Goal: Transaction & Acquisition: Purchase product/service

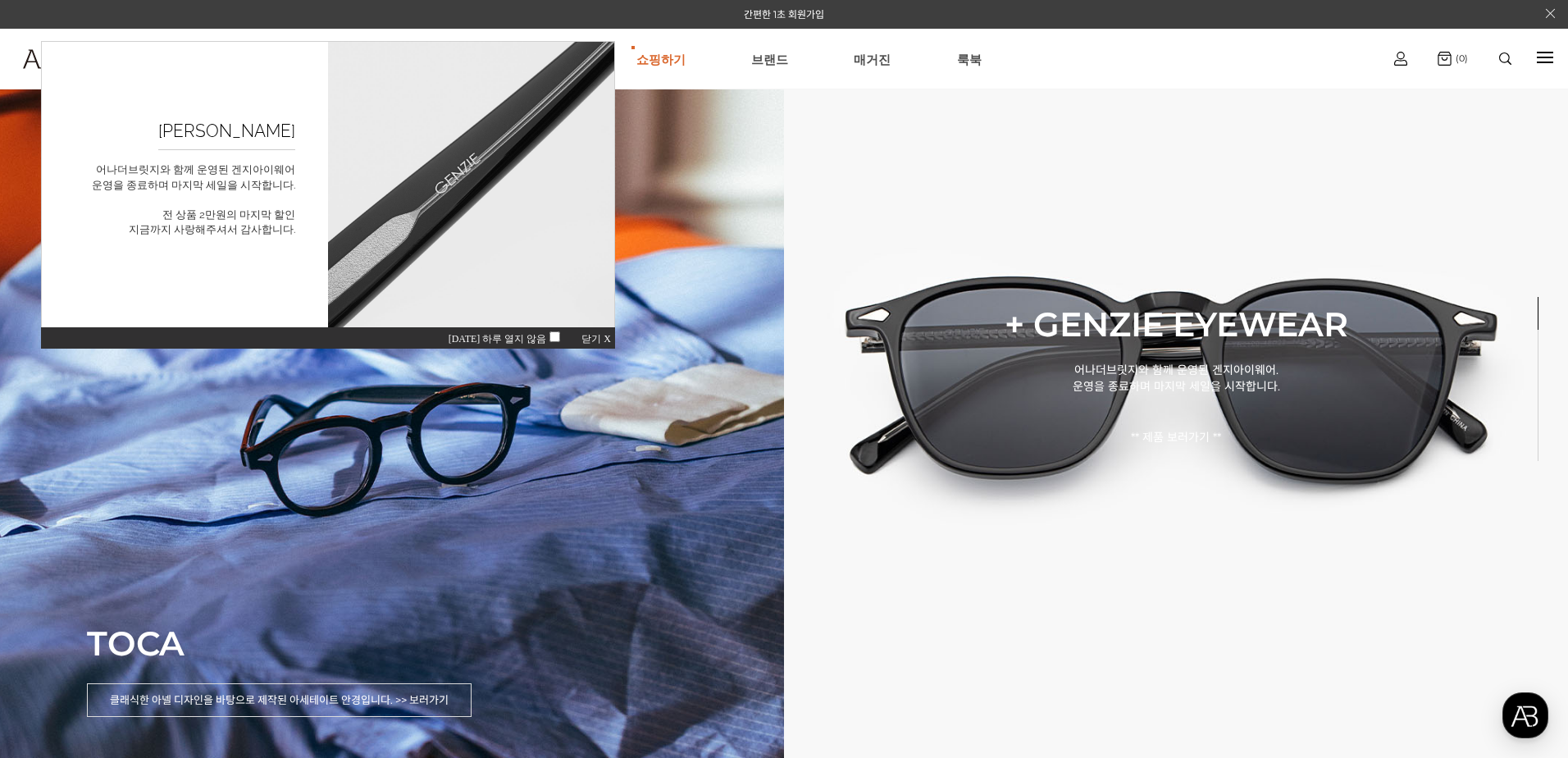
click at [606, 339] on span "닫기 X" at bounding box center [596, 339] width 29 height 11
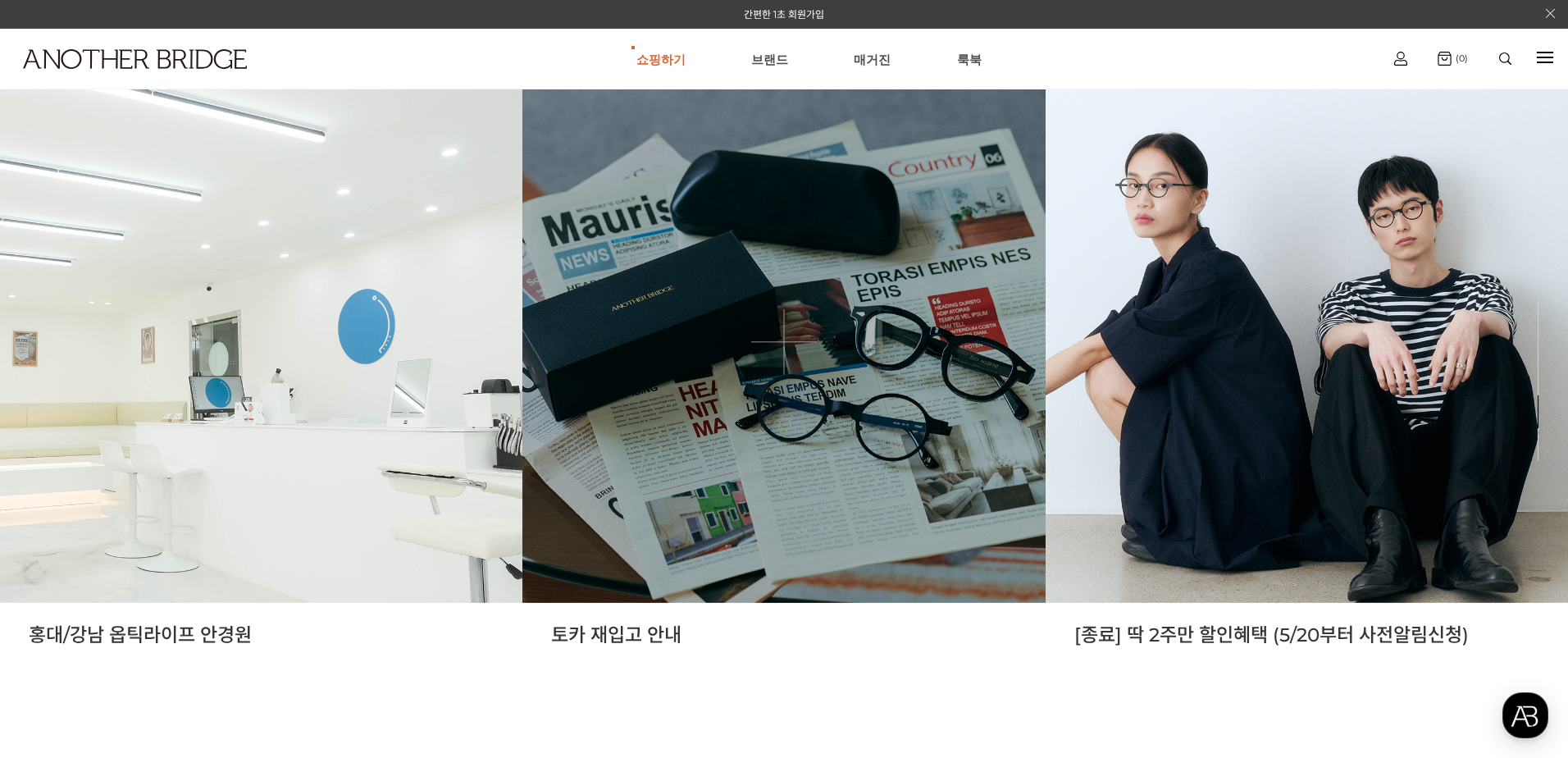
click at [747, 434] on link at bounding box center [784, 341] width 523 height 523
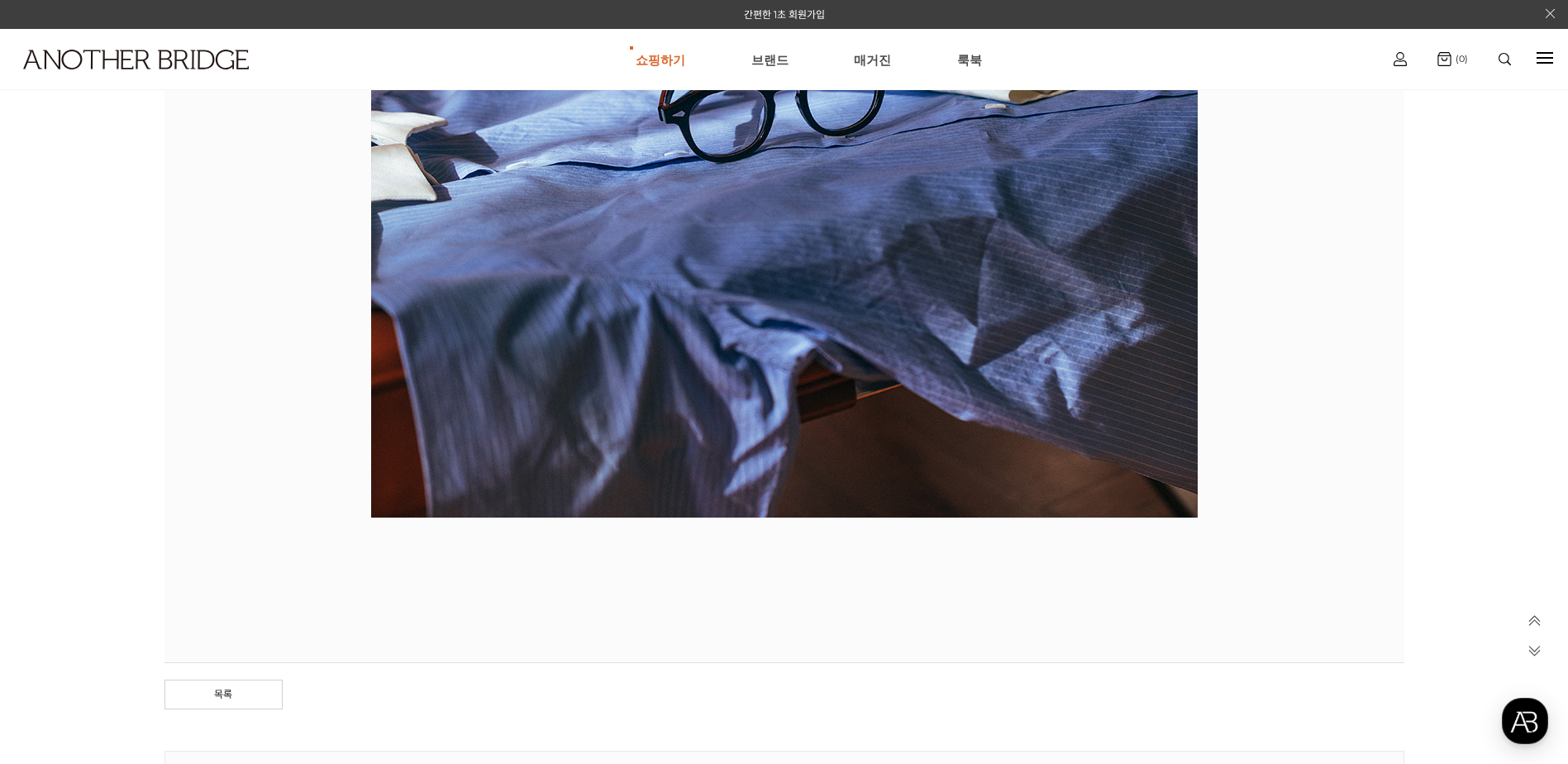
scroll to position [1098, 0]
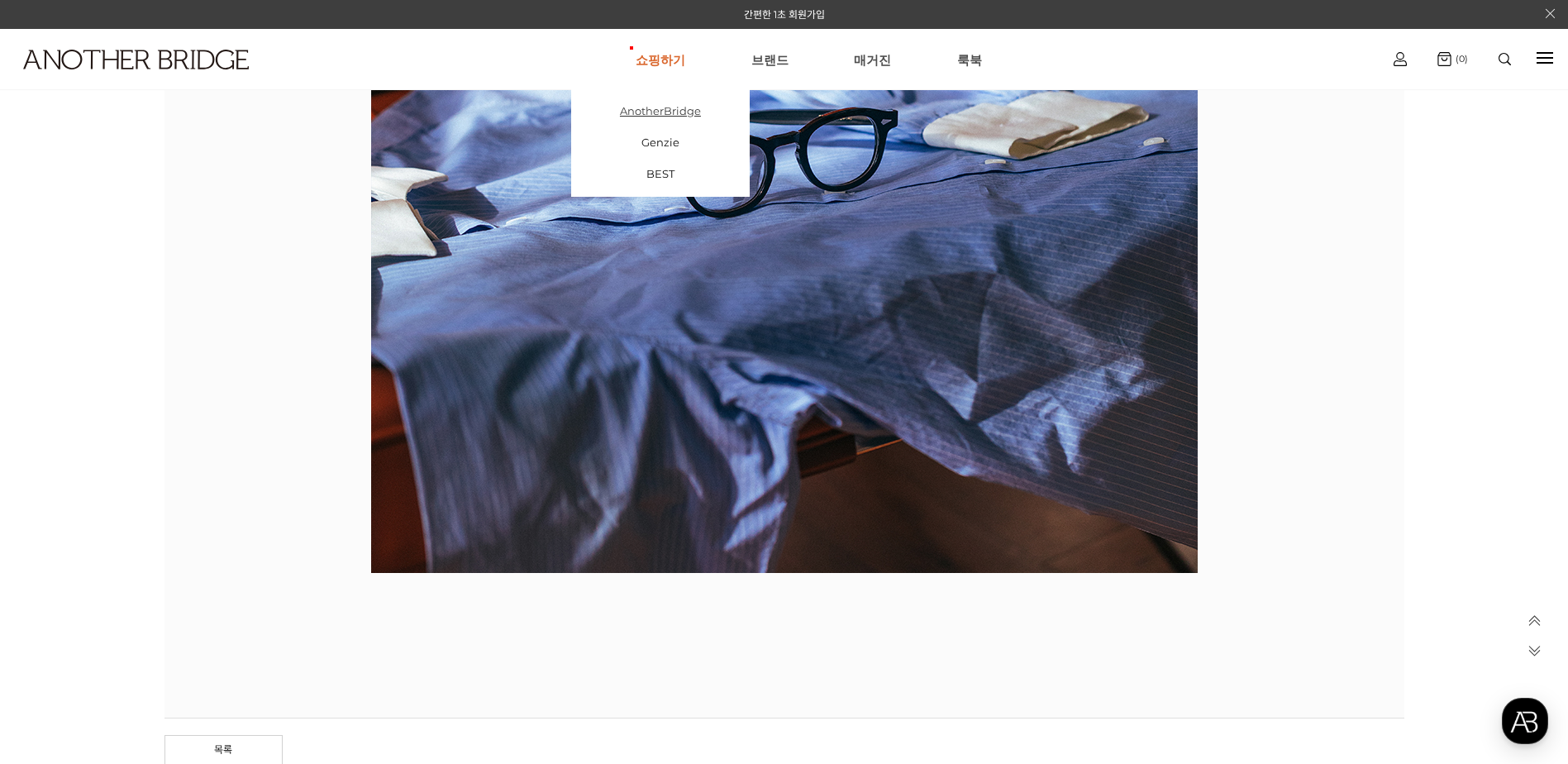
click at [695, 112] on link "AnotherBridge" at bounding box center [660, 111] width 179 height 31
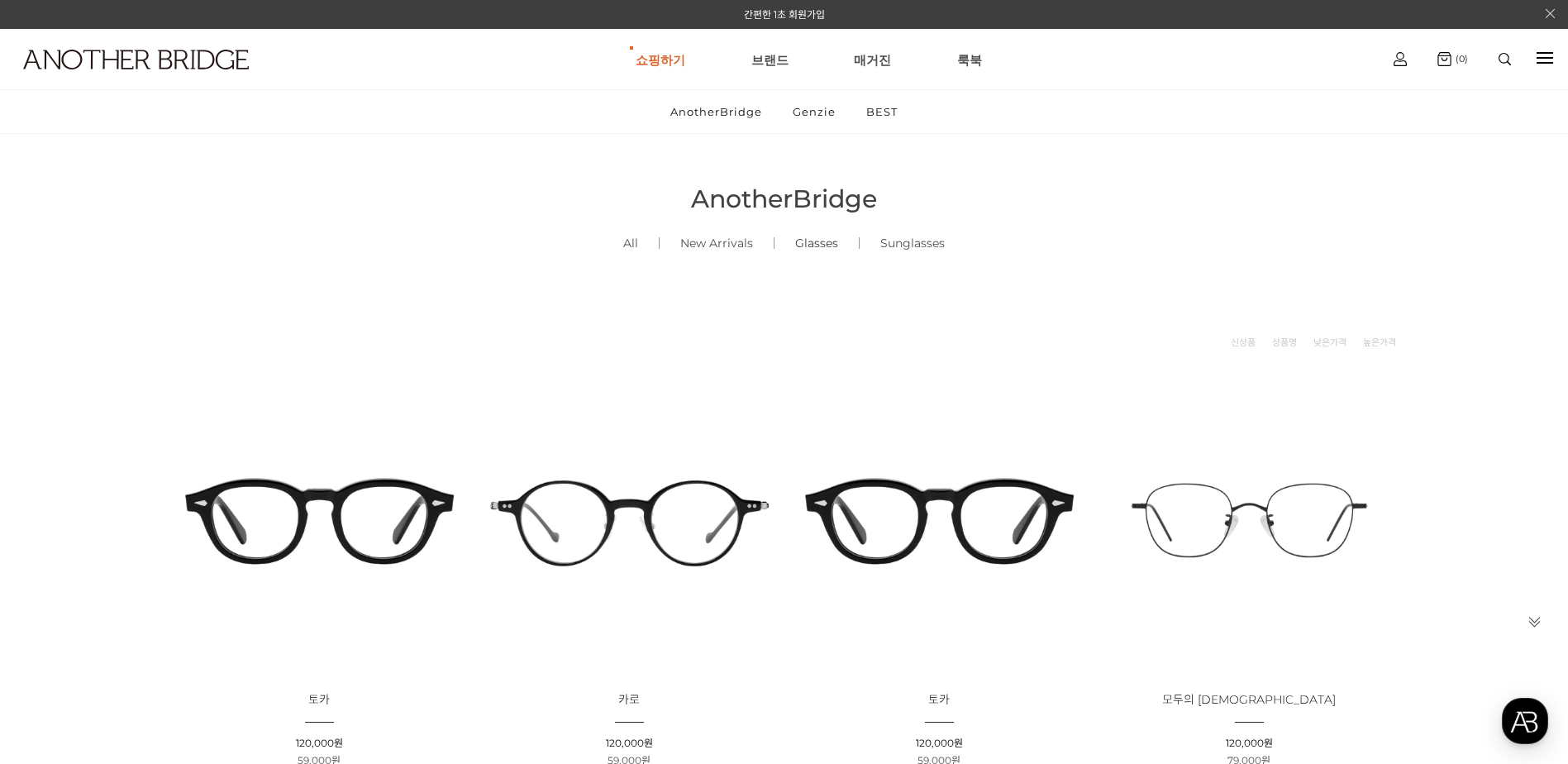
click at [822, 249] on link "Glasses ()" at bounding box center [816, 243] width 84 height 56
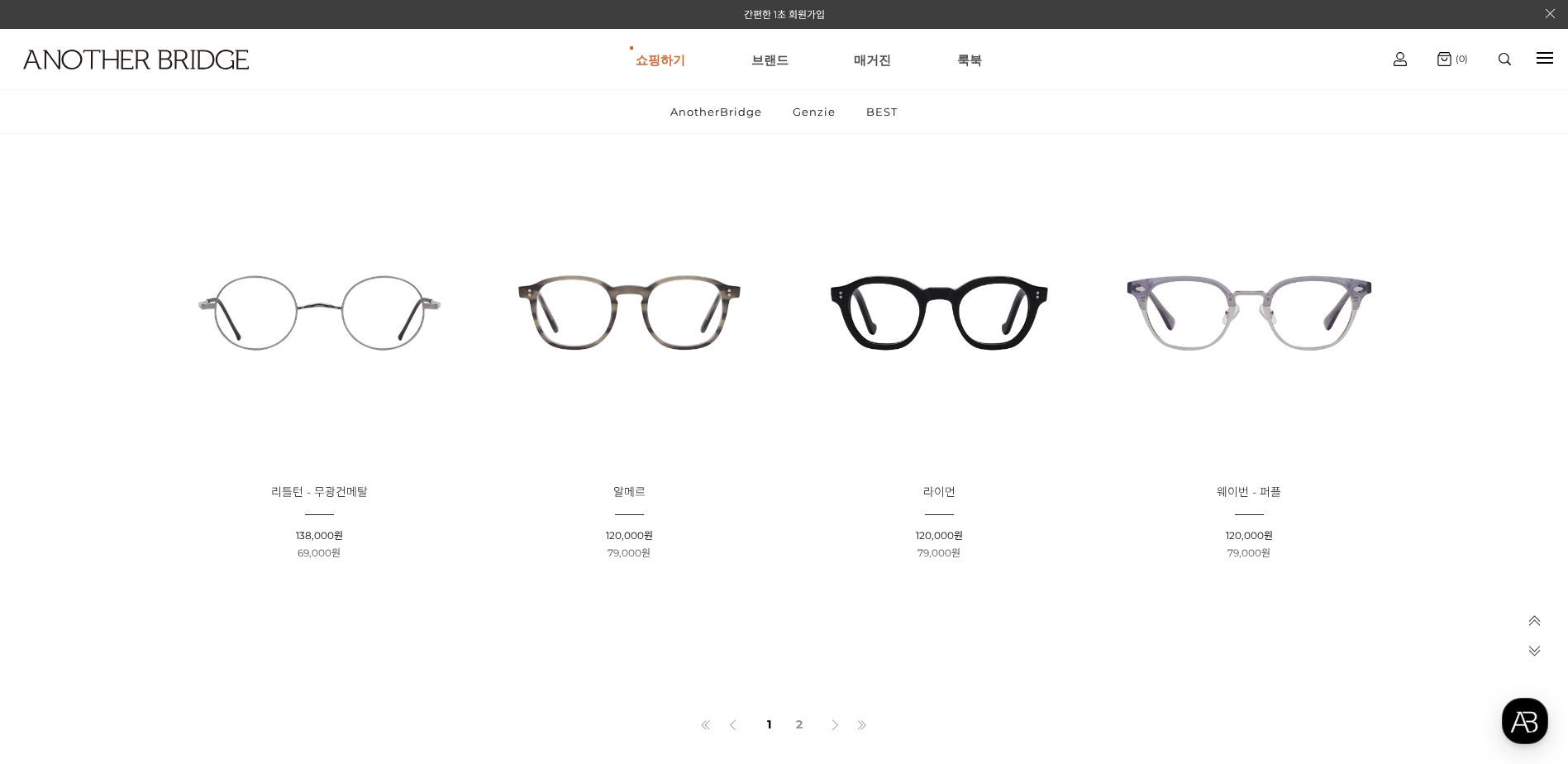
scroll to position [1075, 0]
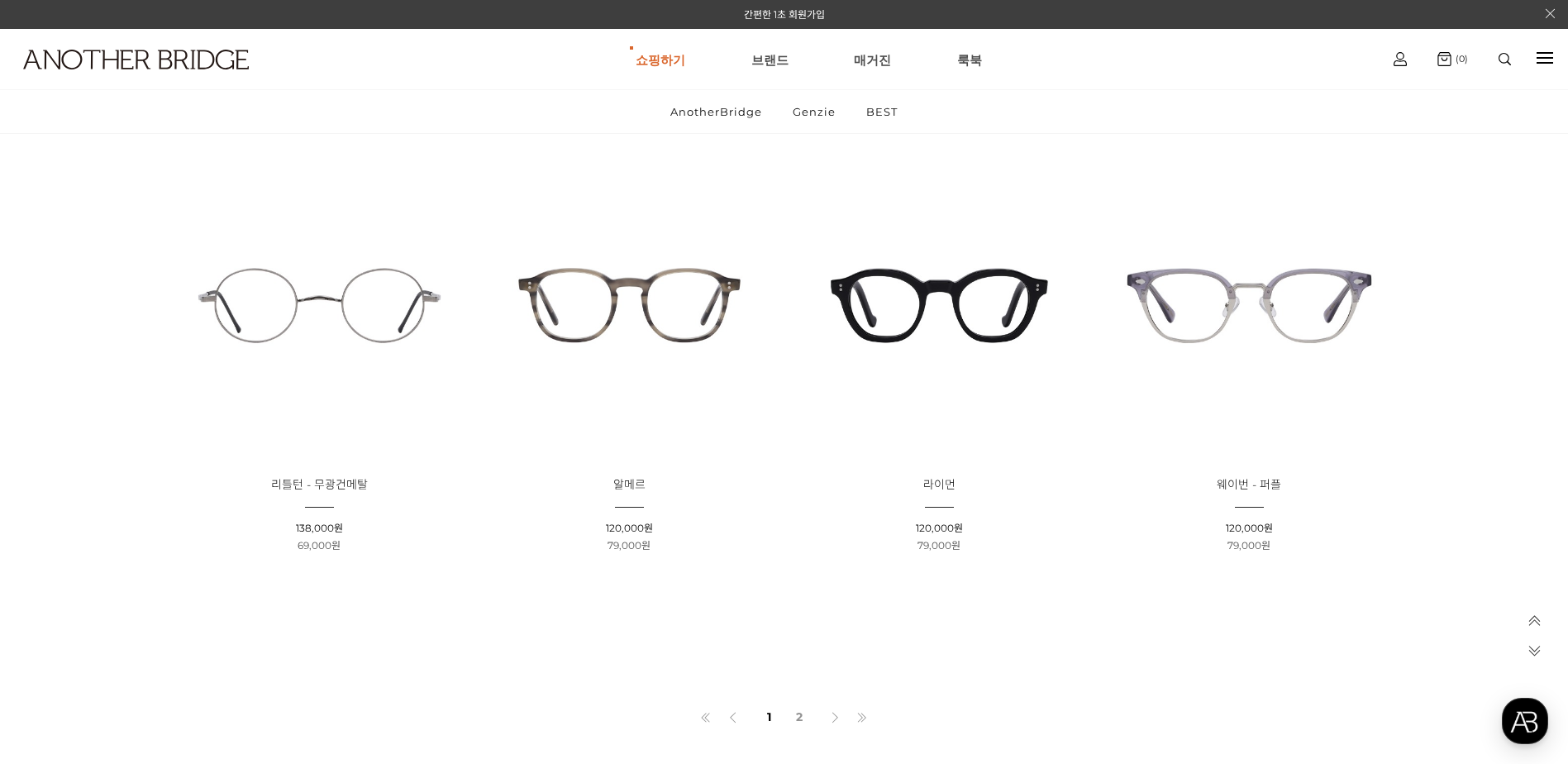
click at [631, 303] on img at bounding box center [629, 306] width 299 height 299
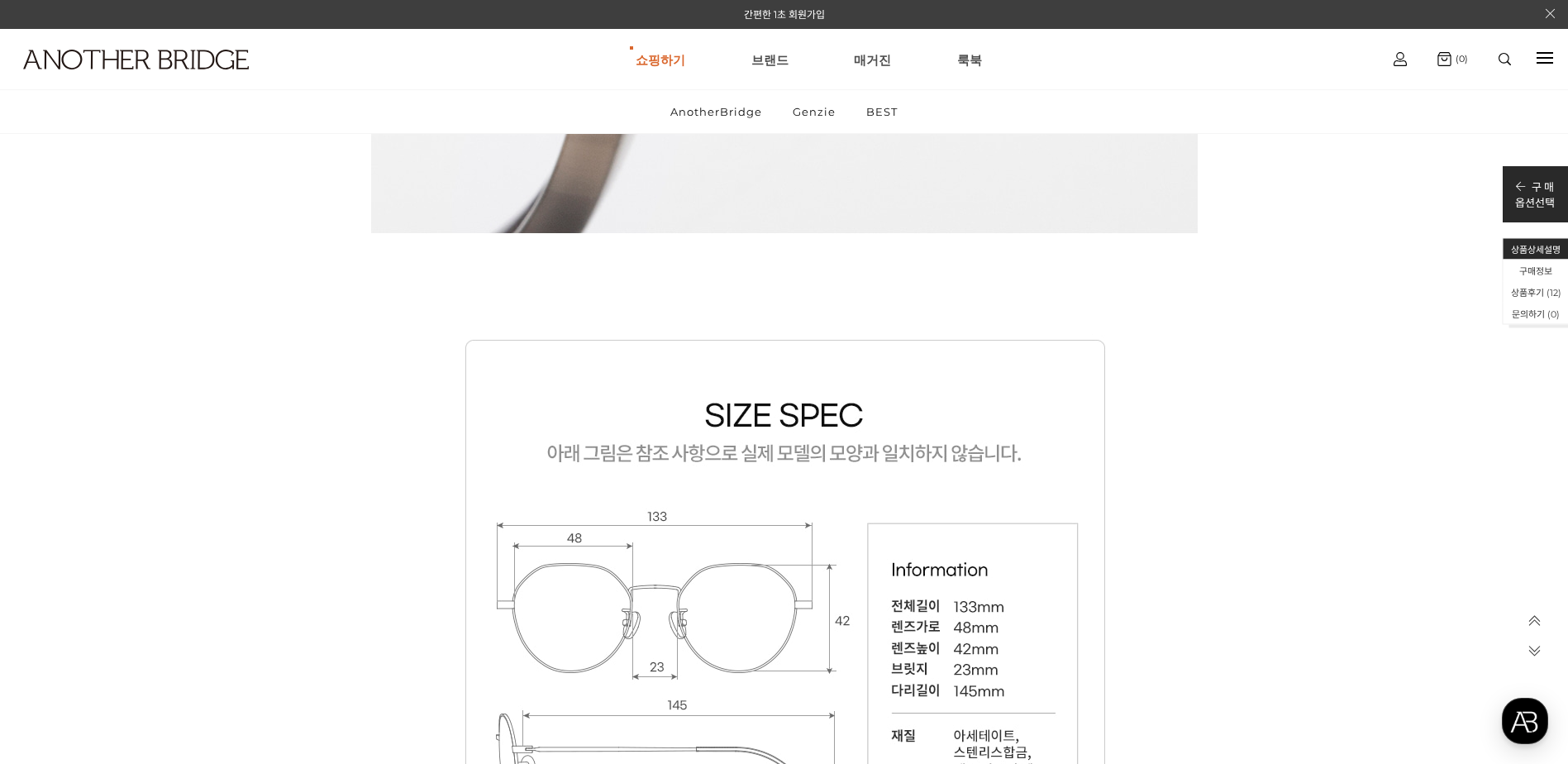
scroll to position [17776, 0]
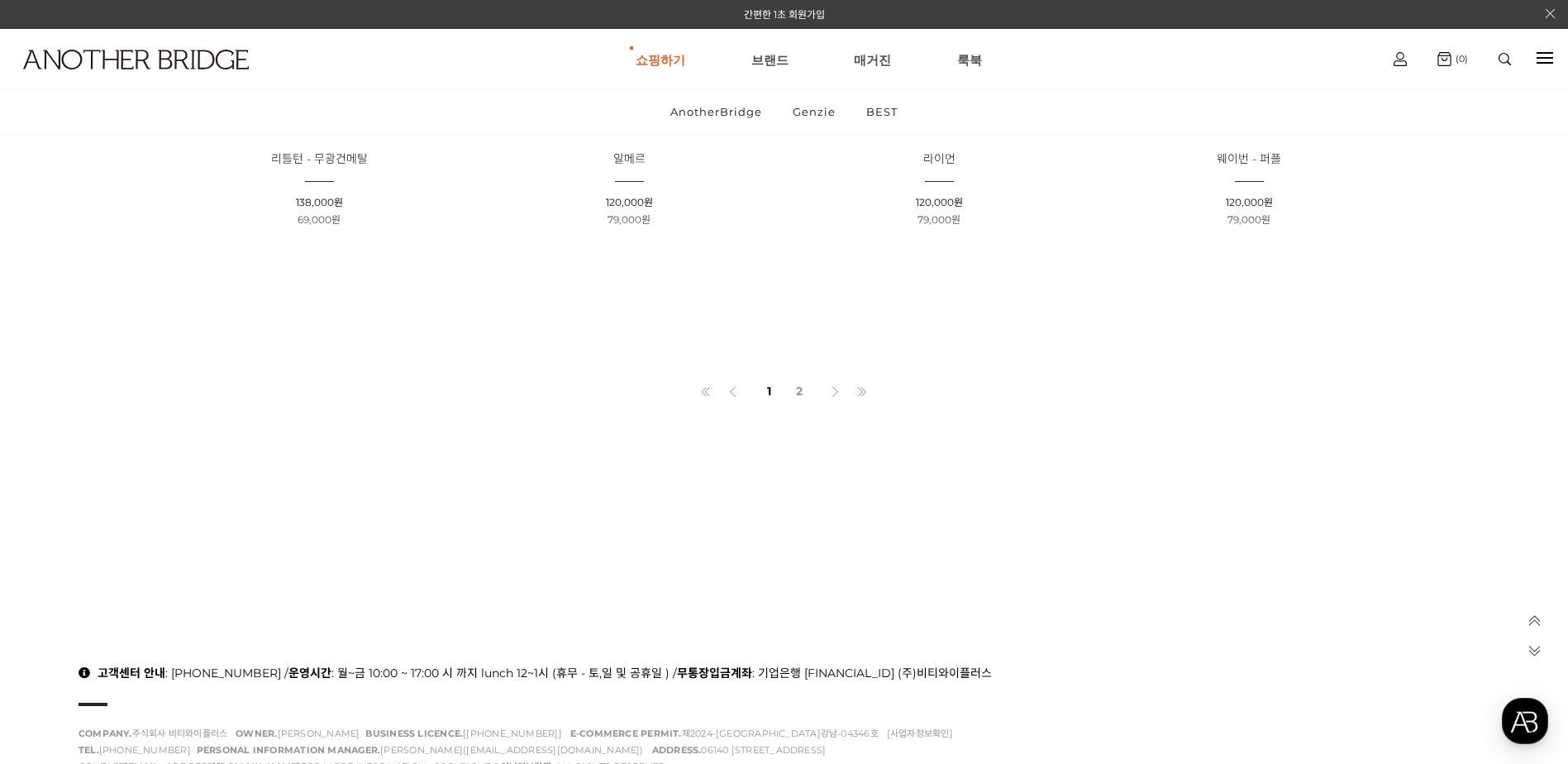
scroll to position [1406, 0]
click at [797, 385] on link "2" at bounding box center [799, 386] width 27 height 28
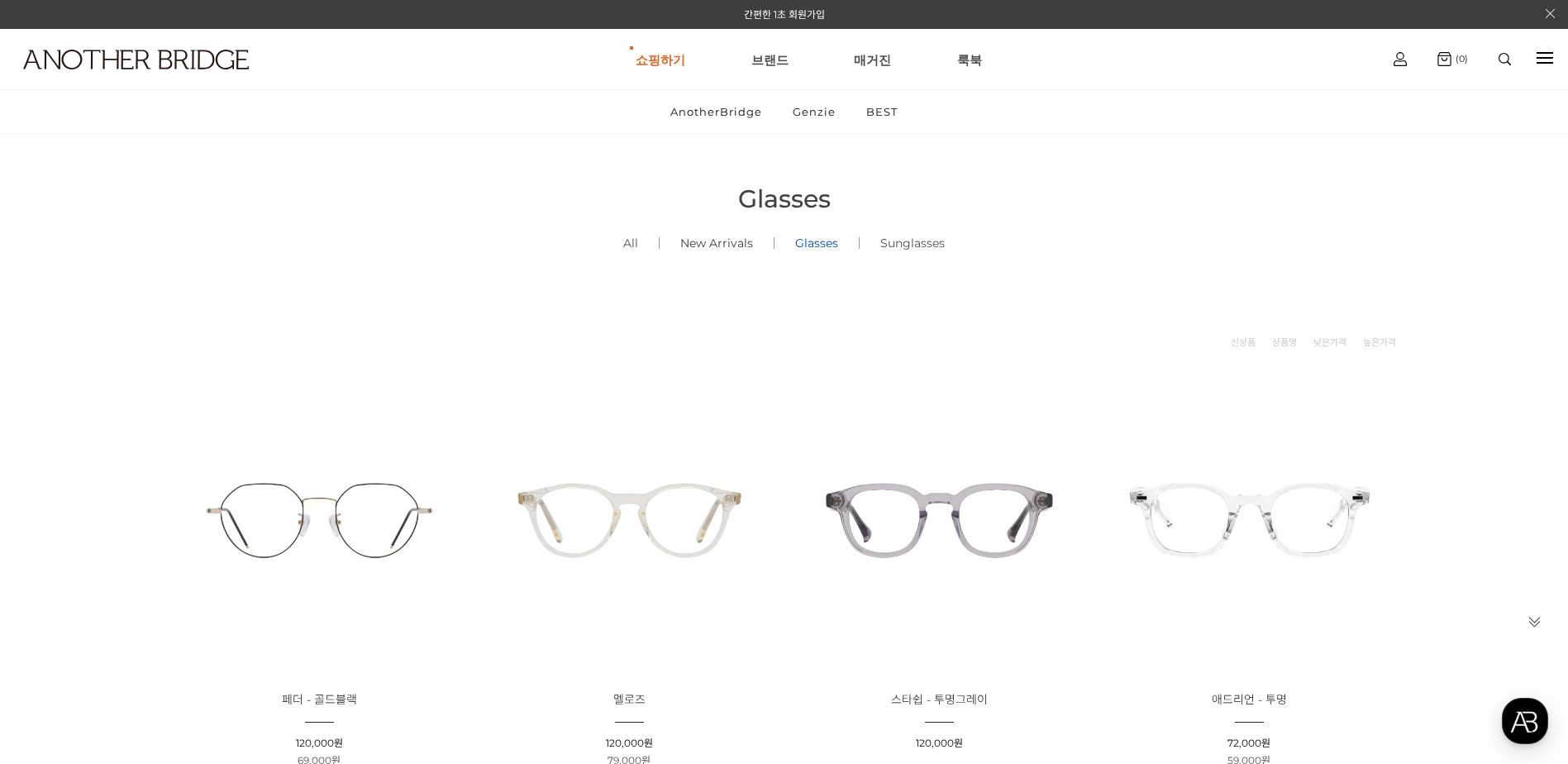
click at [718, 243] on link "New Arrivals ()" at bounding box center [716, 243] width 114 height 56
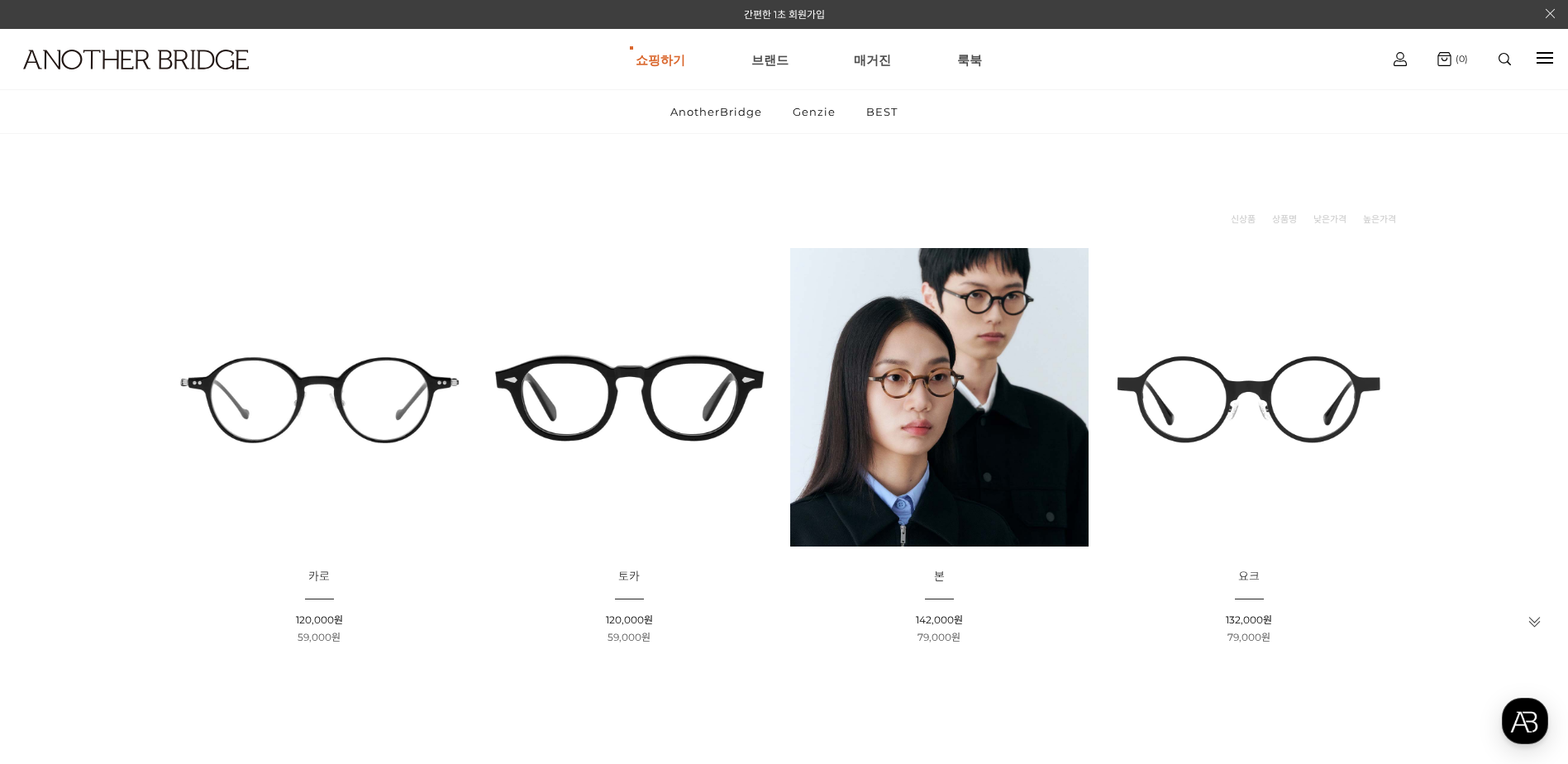
scroll to position [165, 0]
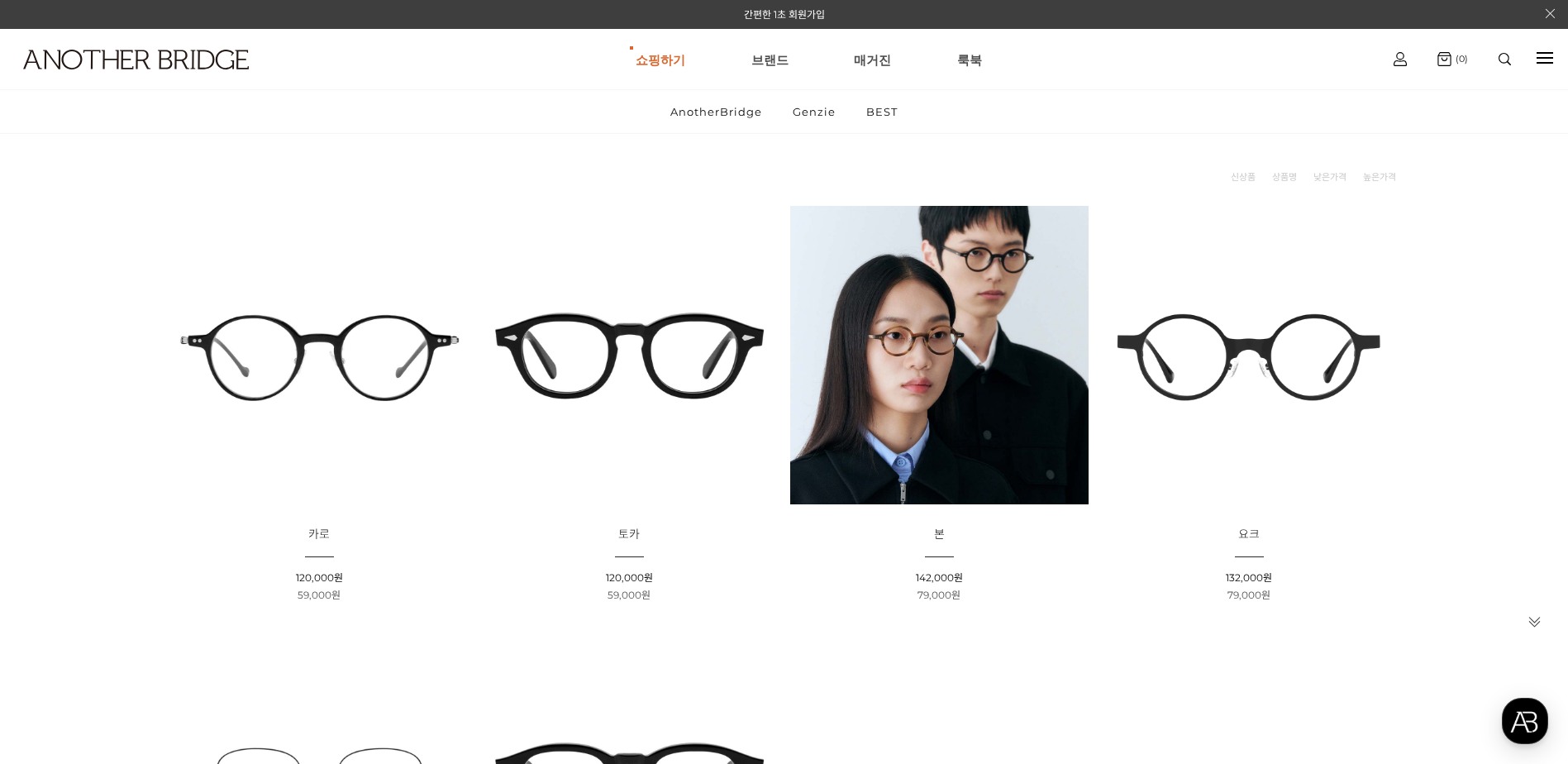
click at [325, 344] on img at bounding box center [319, 355] width 299 height 299
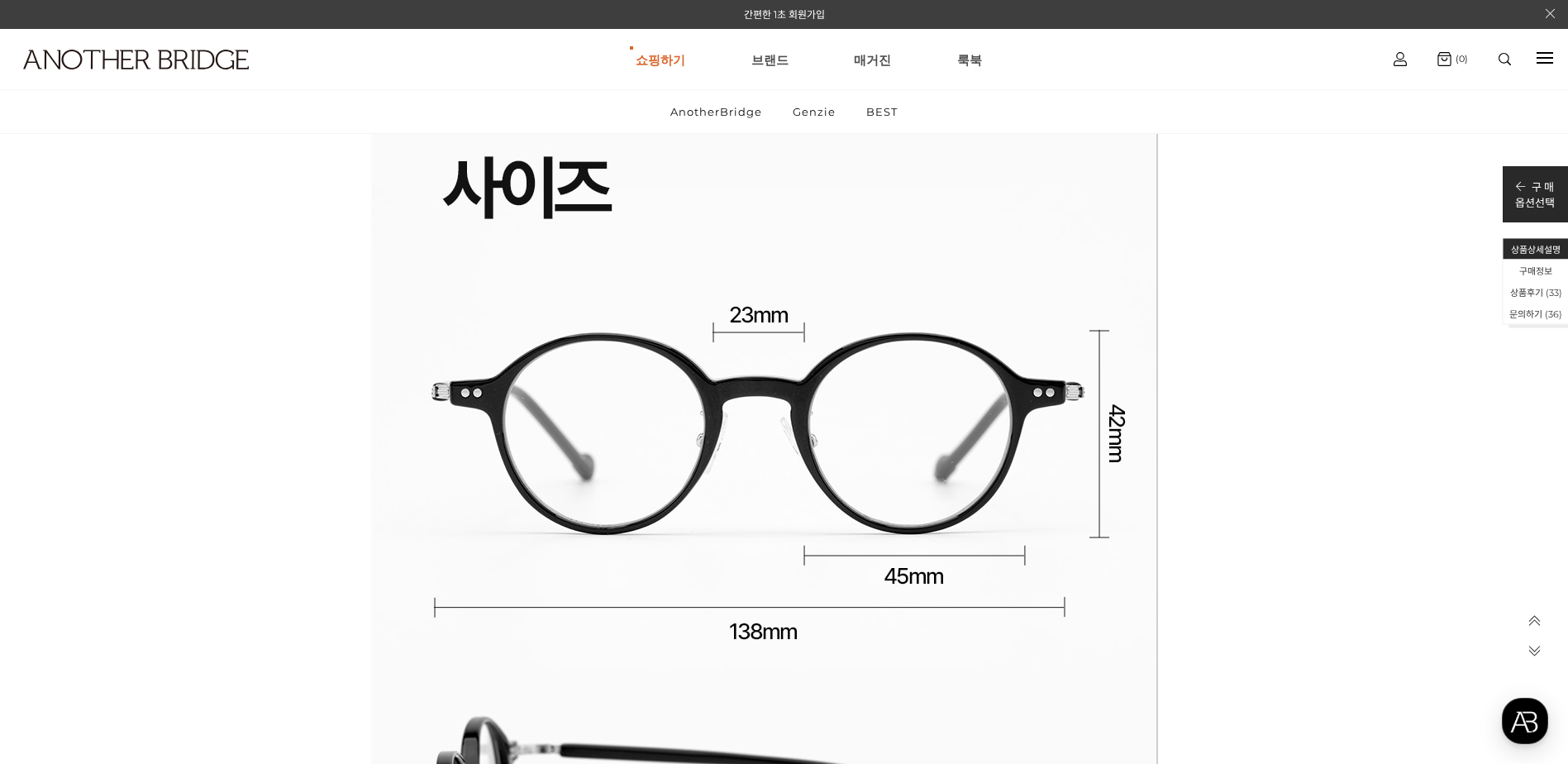
scroll to position [49028, 0]
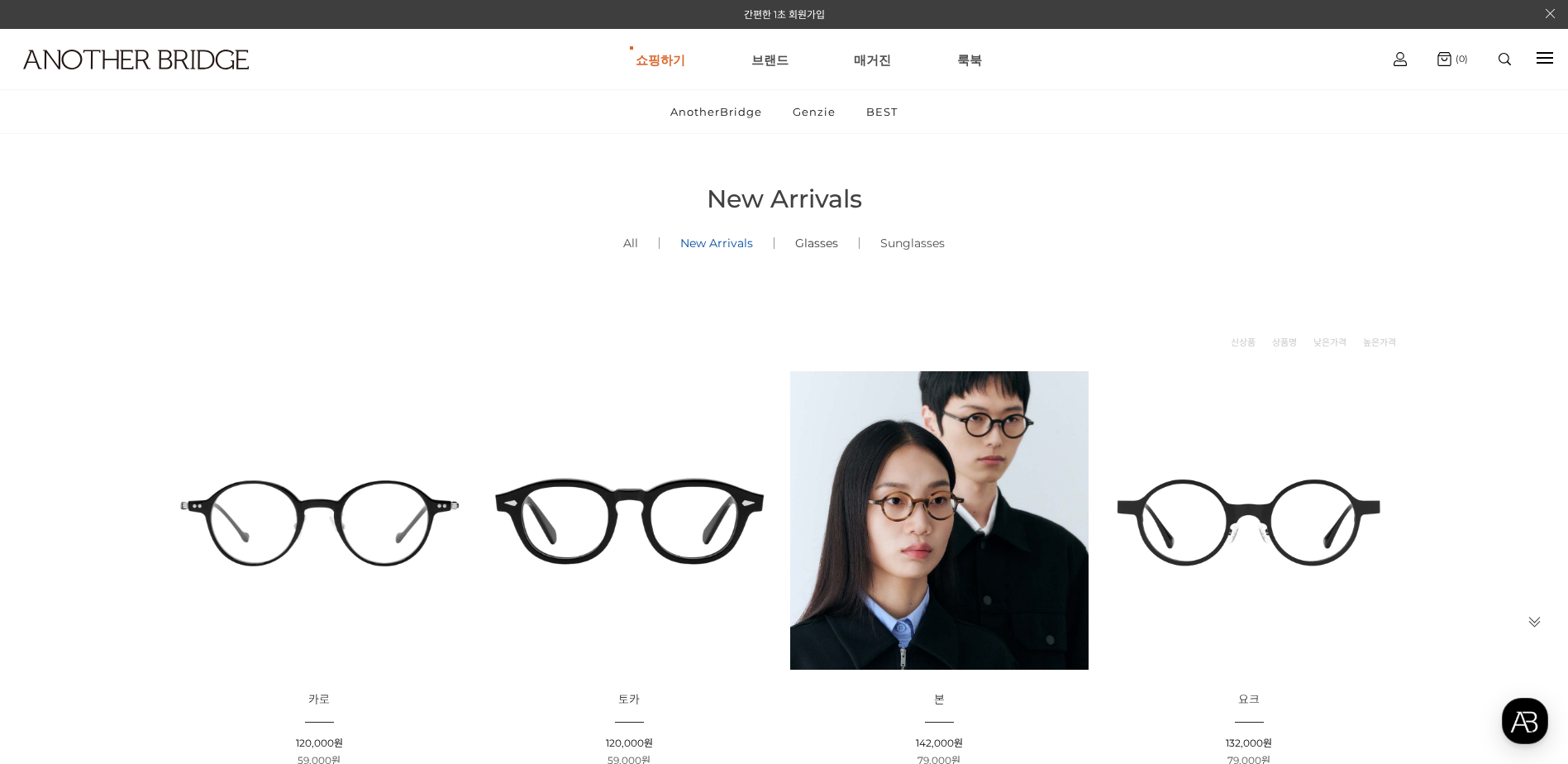
click at [795, 245] on link "Glasses ()" at bounding box center [816, 243] width 84 height 56
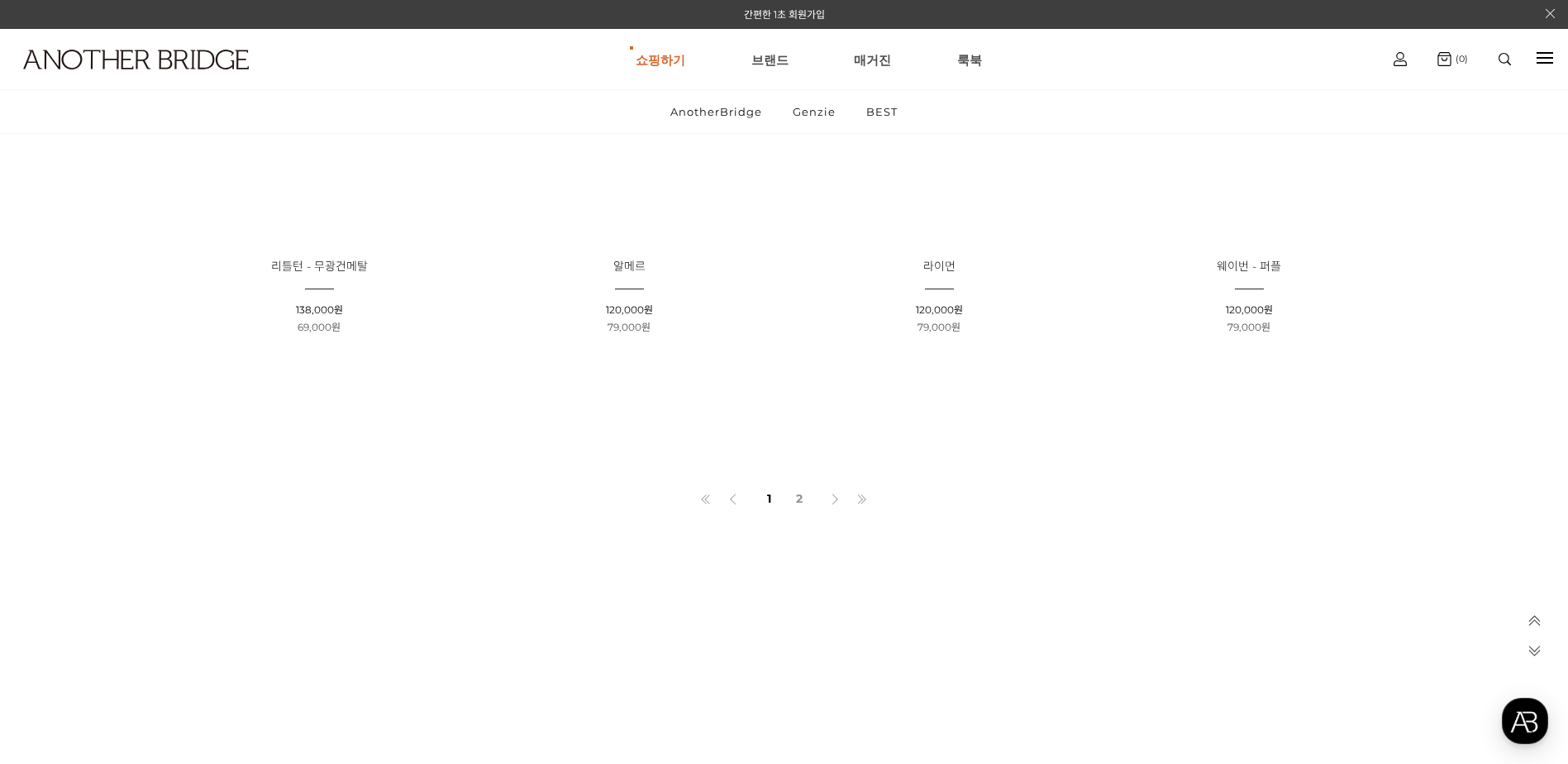
scroll to position [1323, 0]
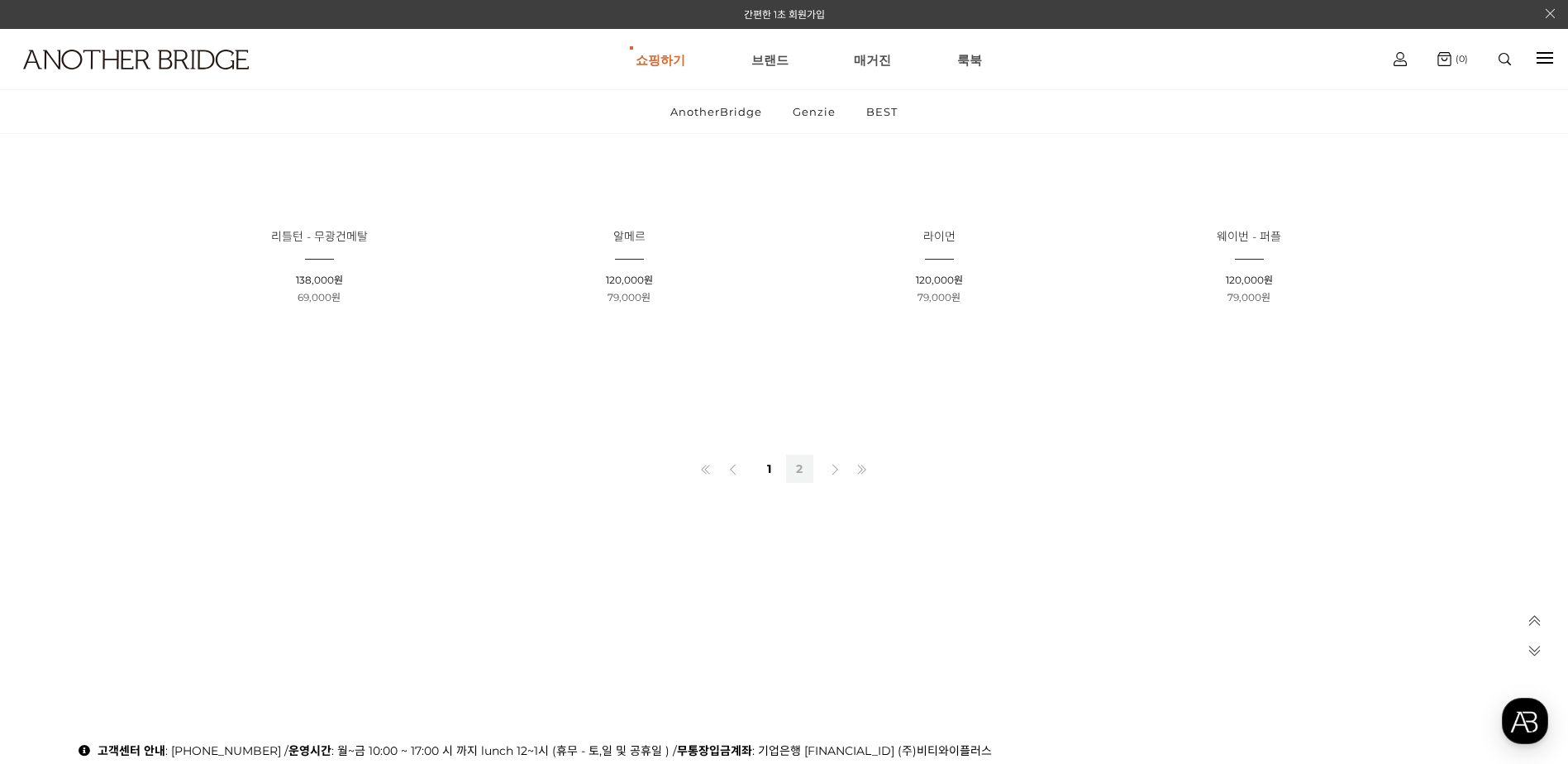
click at [798, 466] on link "2" at bounding box center [799, 469] width 27 height 28
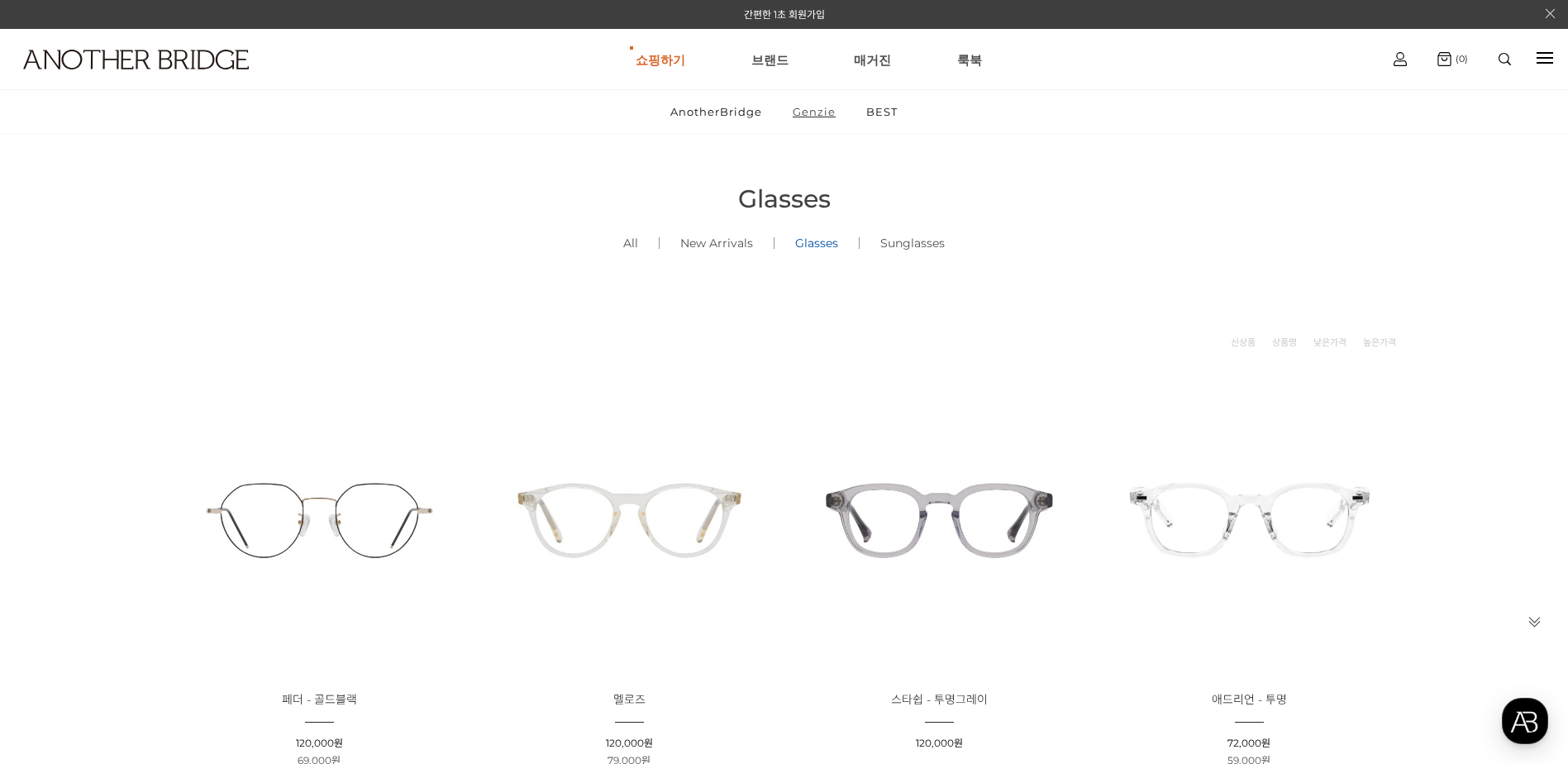
click at [812, 113] on link "Genzie" at bounding box center [814, 112] width 71 height 43
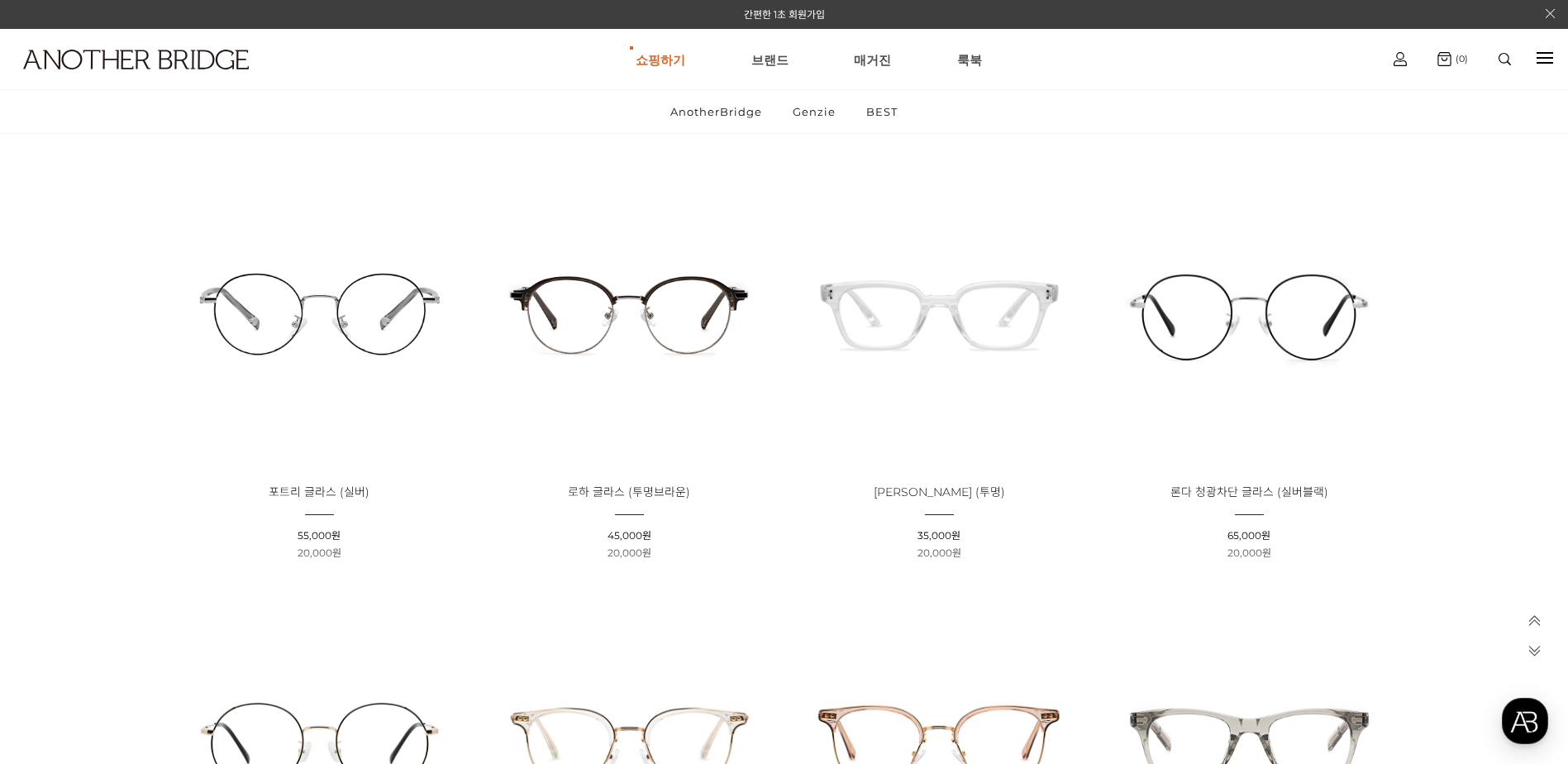
scroll to position [579, 0]
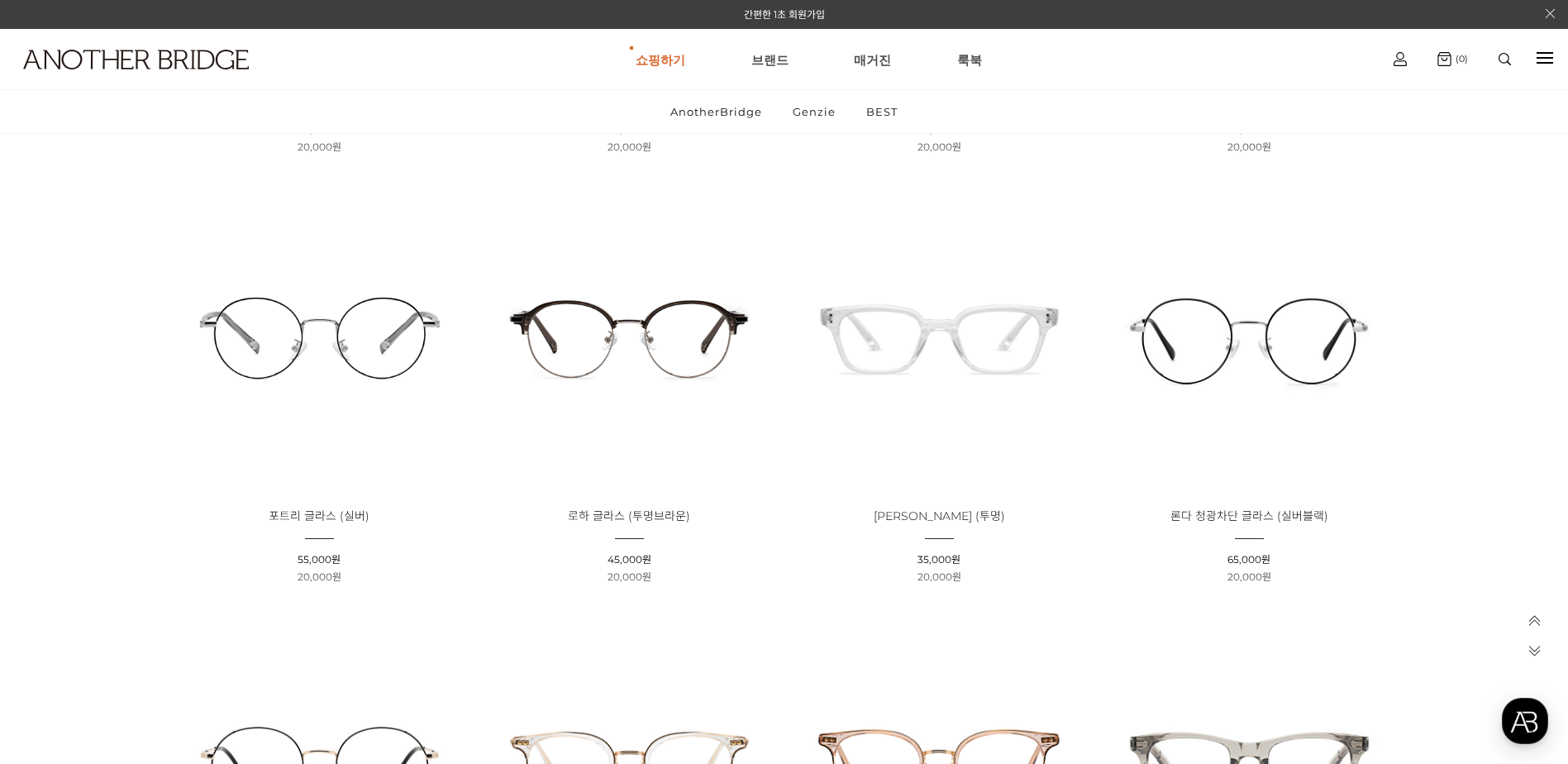
click at [633, 330] on img at bounding box center [629, 337] width 299 height 299
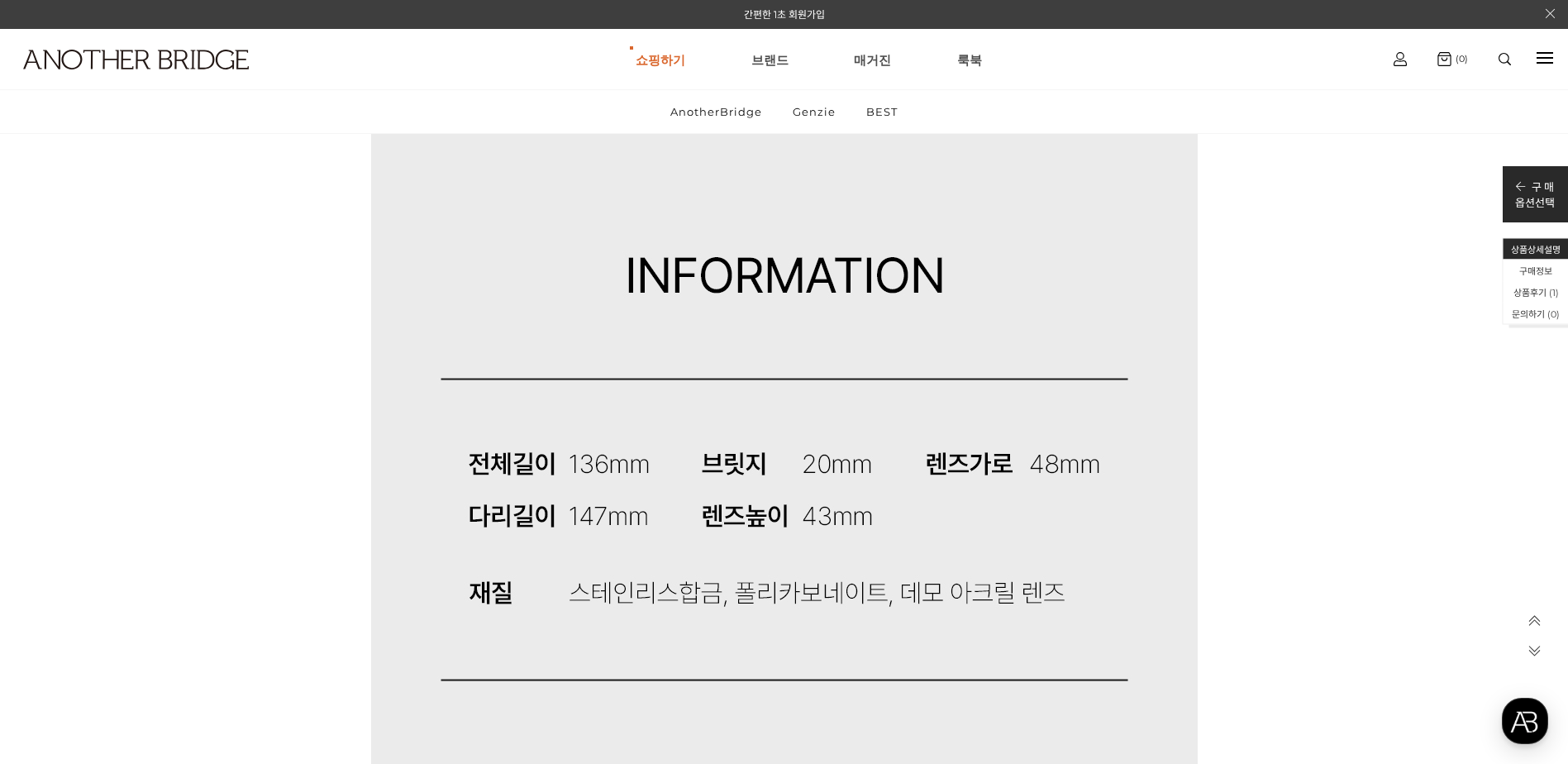
scroll to position [12733, 0]
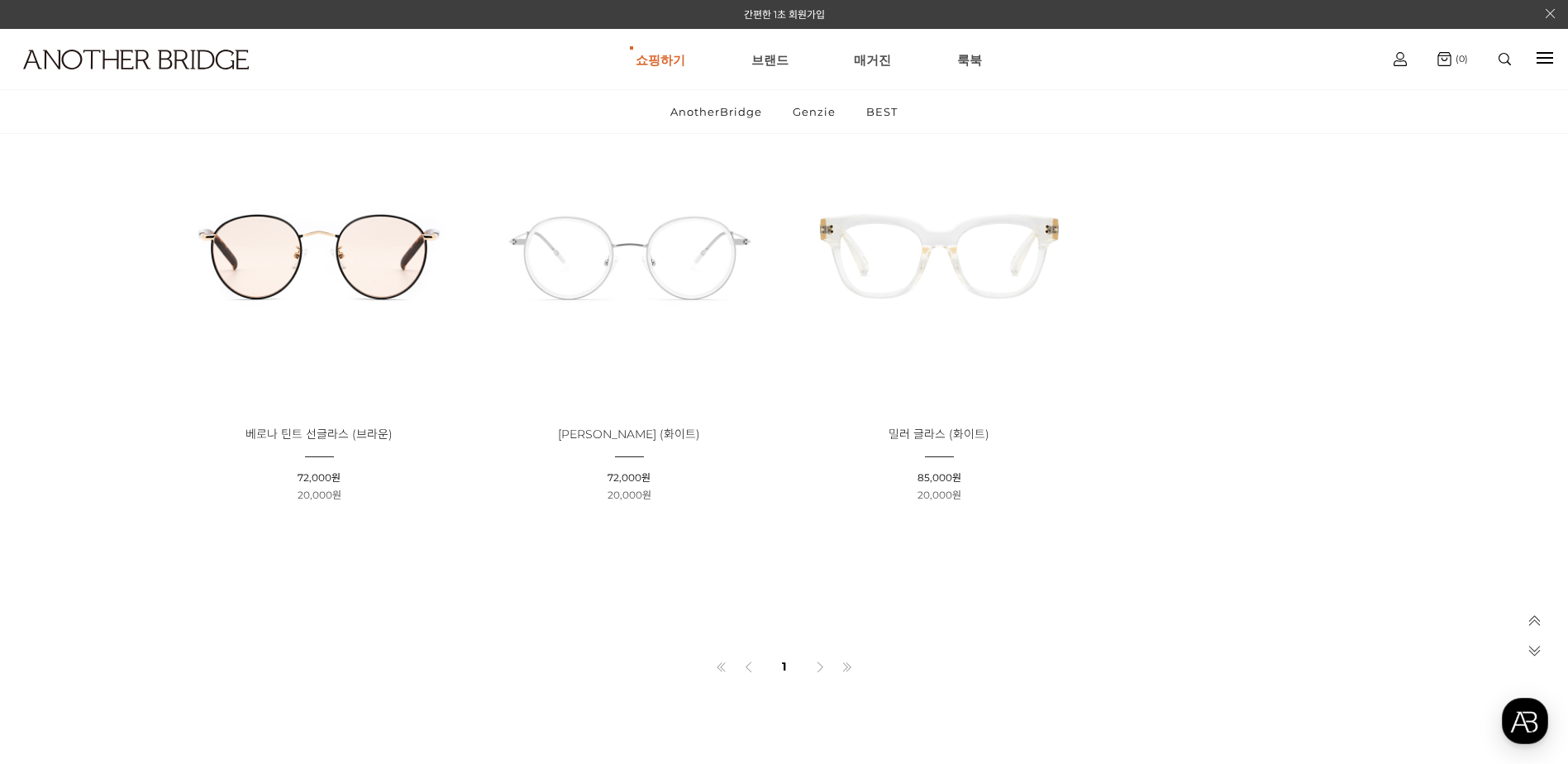
scroll to position [6036, 0]
